Goal: Information Seeking & Learning: Check status

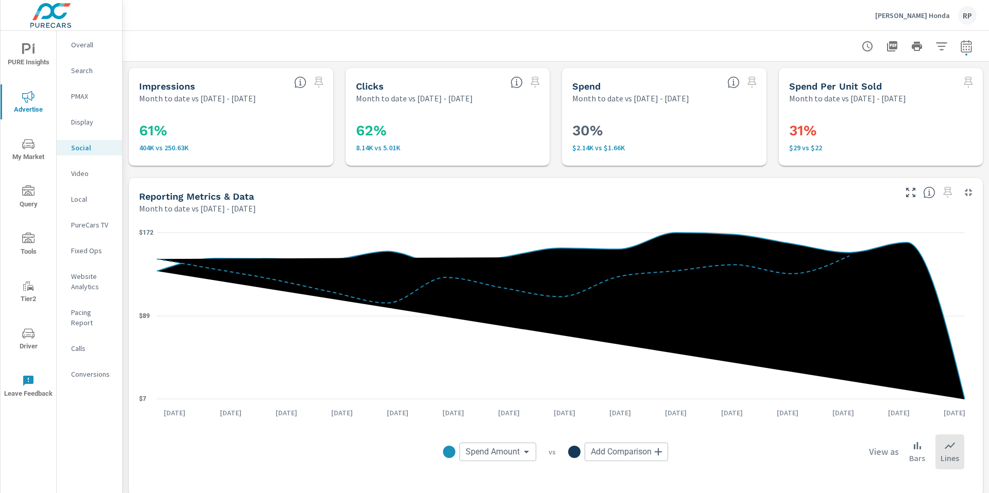
scroll to position [18, 0]
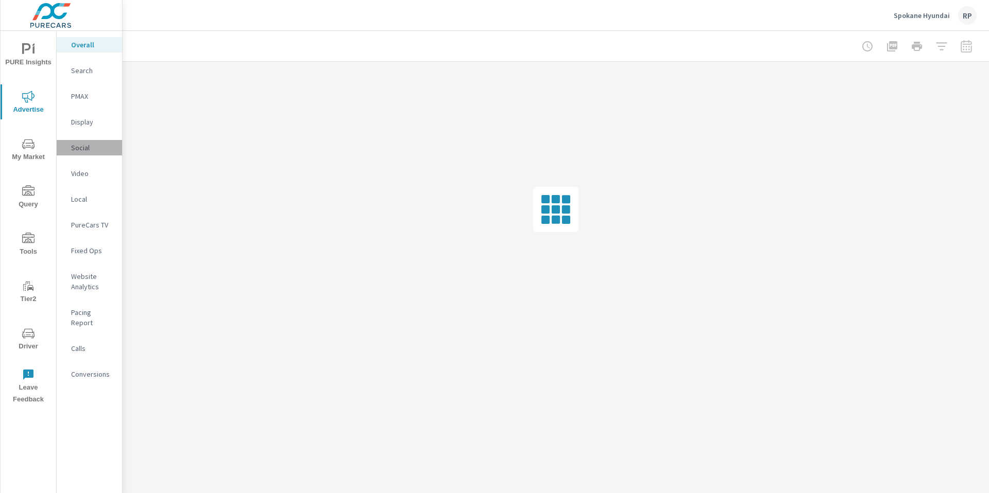
click at [82, 149] on p "Social" at bounding box center [92, 148] width 43 height 10
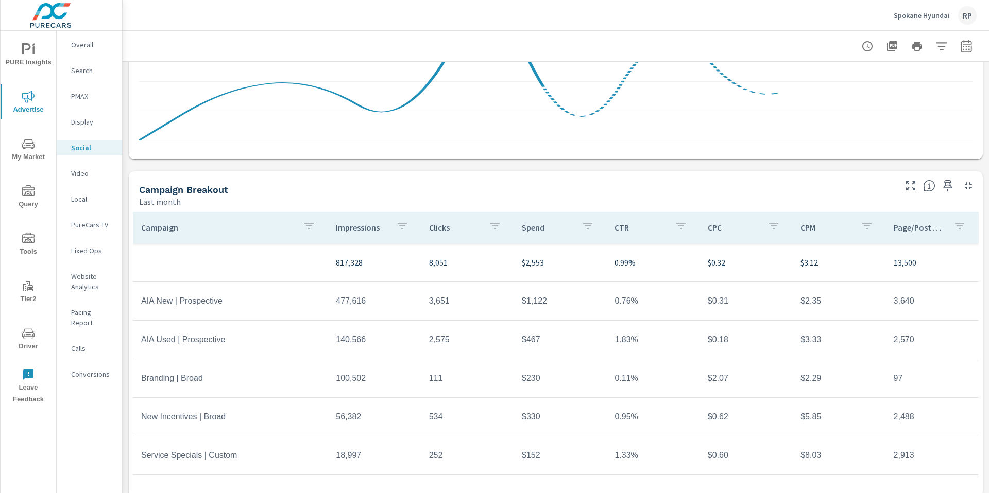
scroll to position [244, 0]
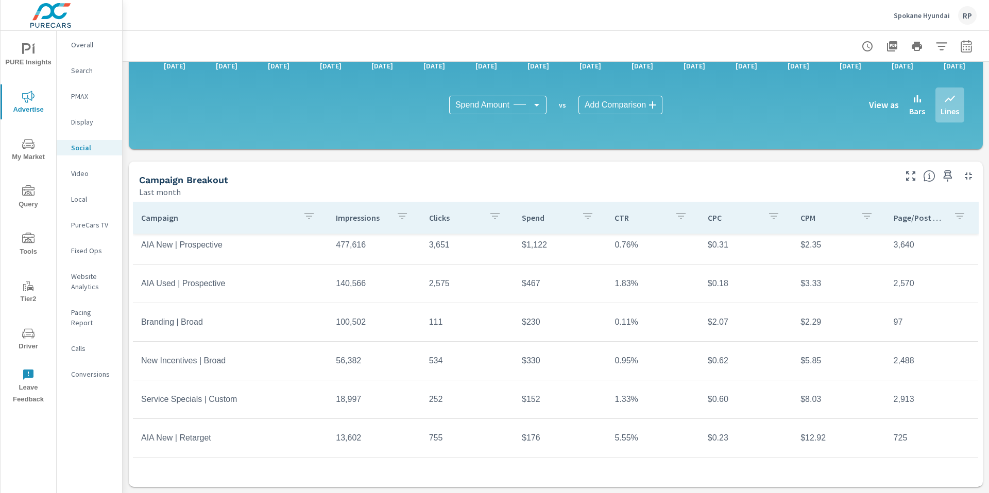
scroll to position [63, 0]
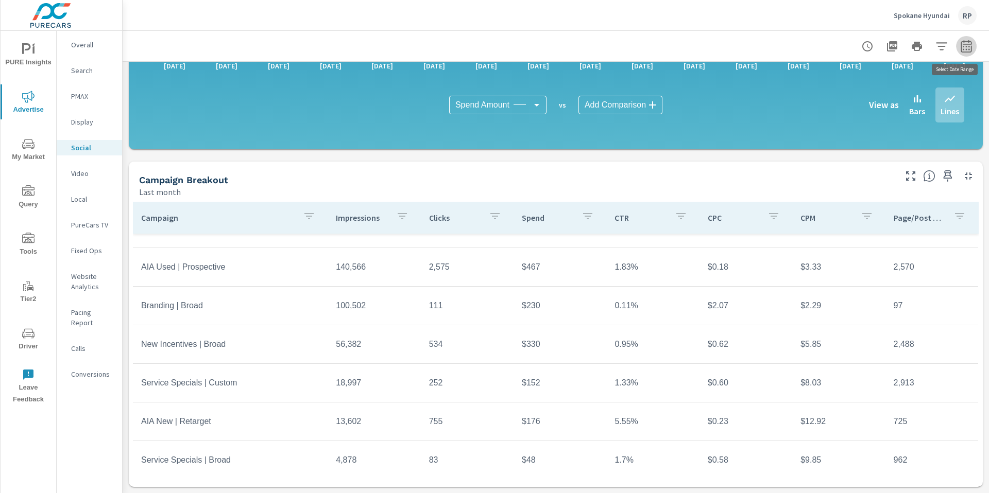
click at [960, 49] on icon "button" at bounding box center [966, 46] width 12 height 12
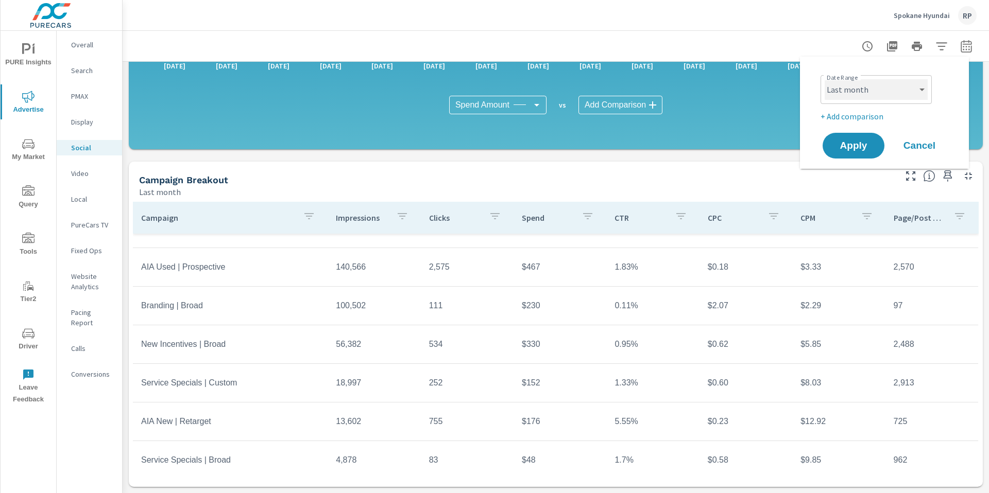
click at [889, 87] on select "Custom Yesterday Last week Last 7 days Last 14 days Last 30 days Last 45 days L…" at bounding box center [876, 89] width 103 height 21
click at [825, 79] on select "Custom Yesterday Last week Last 7 days Last 14 days Last 30 days Last 45 days L…" at bounding box center [876, 89] width 103 height 21
select select "Month to date"
click at [857, 142] on span "Apply" at bounding box center [853, 146] width 42 height 10
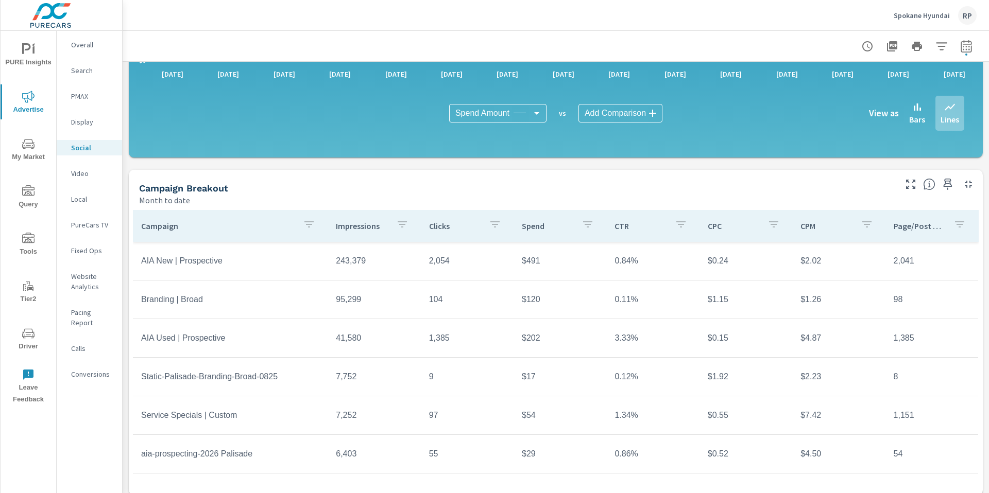
scroll to position [244, 0]
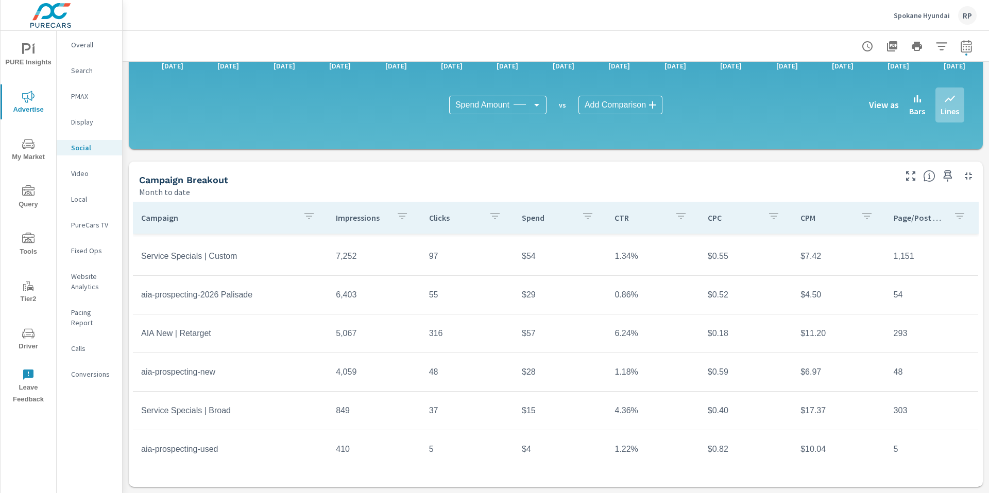
scroll to position [182, 0]
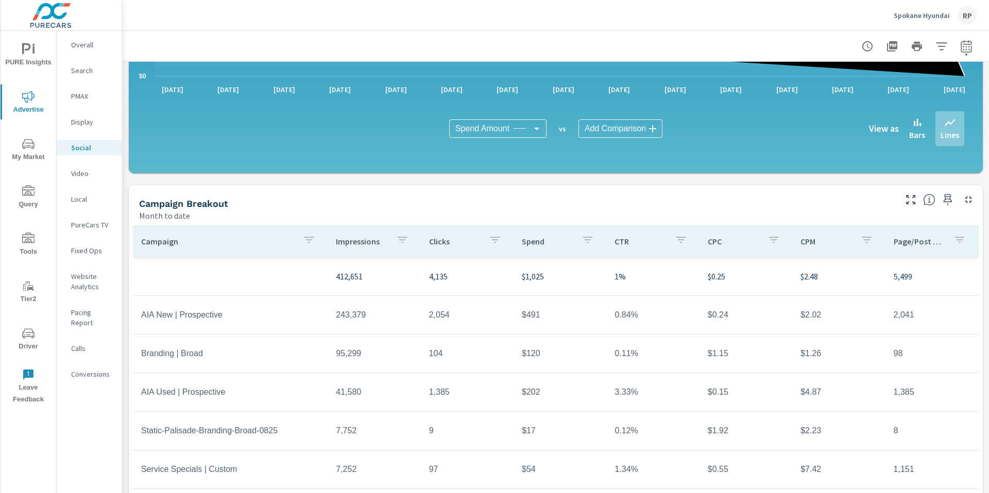
scroll to position [198, 0]
